Goal: Navigation & Orientation: Find specific page/section

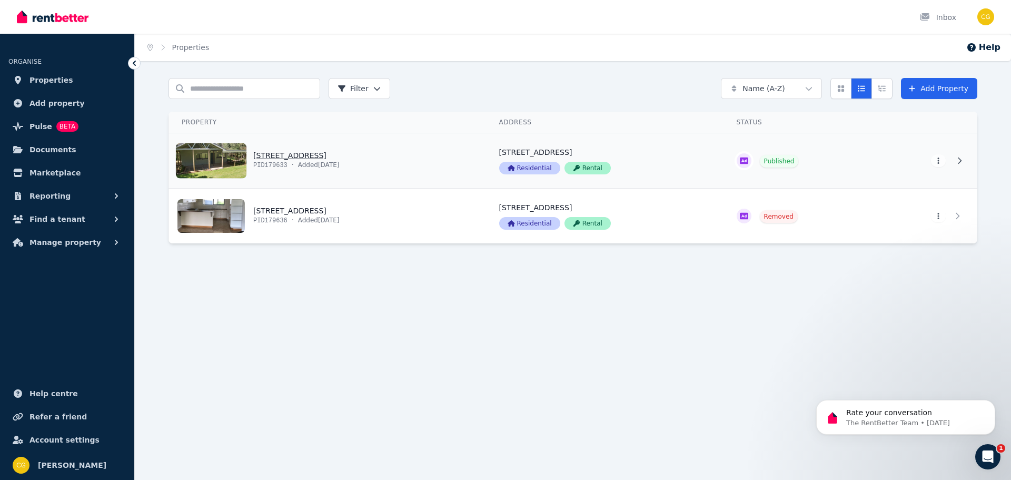
click at [260, 157] on link "View property details" at bounding box center [327, 160] width 317 height 55
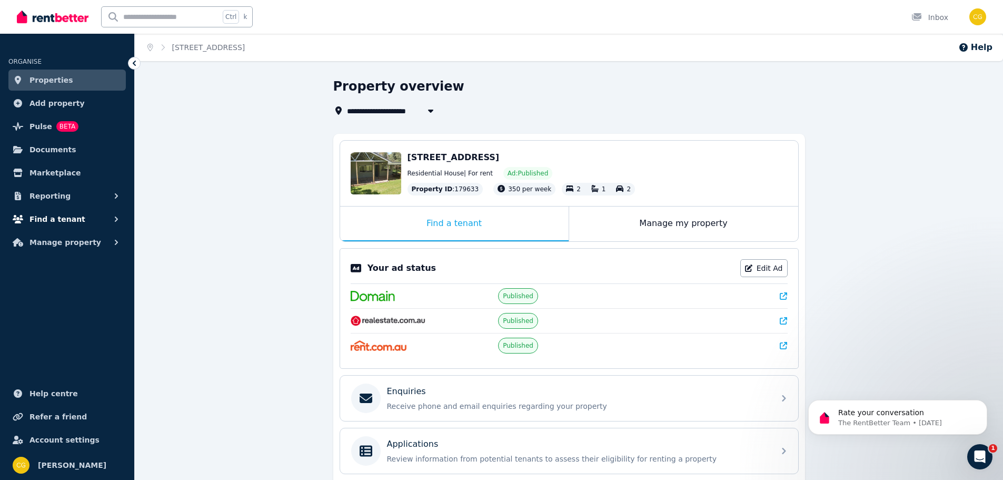
click at [114, 220] on icon "button" at bounding box center [116, 219] width 11 height 11
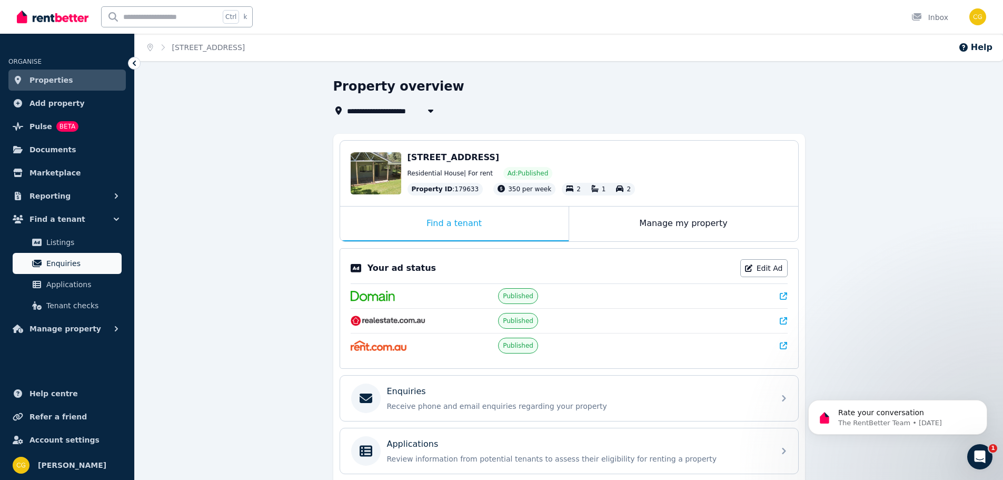
click at [64, 263] on span "Enquiries" at bounding box center [81, 263] width 71 height 13
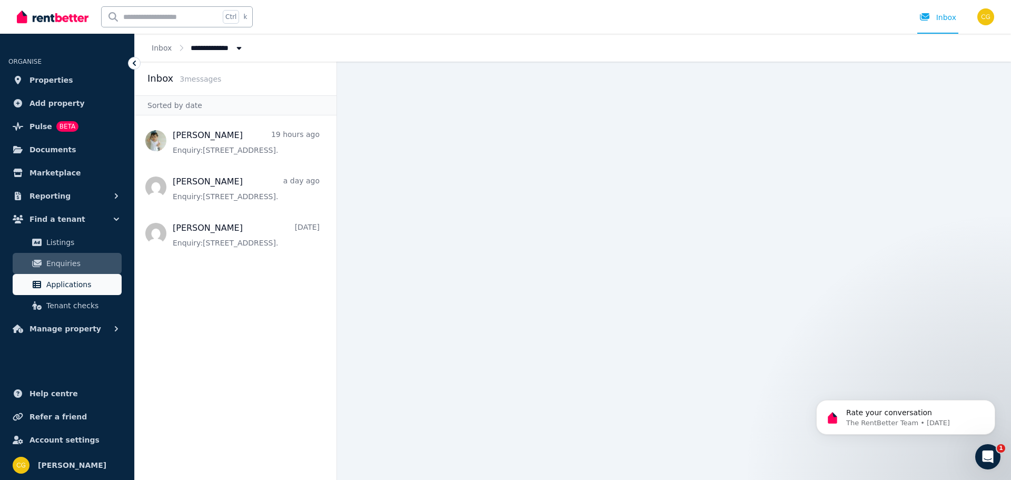
click at [66, 290] on span "Applications" at bounding box center [81, 284] width 71 height 13
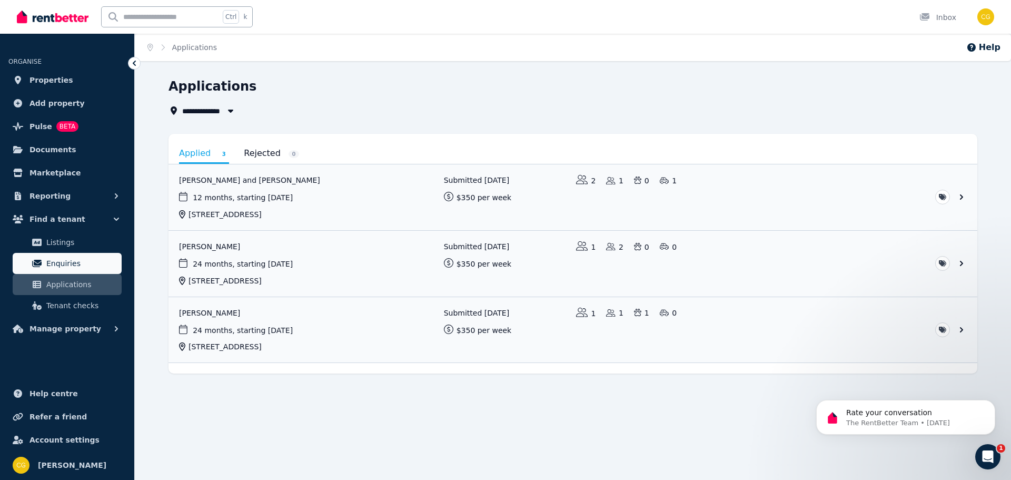
click at [76, 266] on span "Enquiries" at bounding box center [81, 263] width 71 height 13
